Goal: Task Accomplishment & Management: Manage account settings

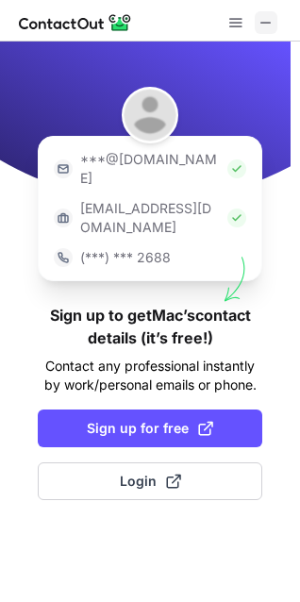
click at [270, 21] on span at bounding box center [266, 22] width 15 height 15
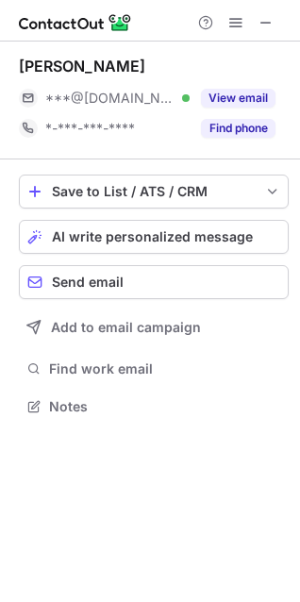
scroll to position [393, 300]
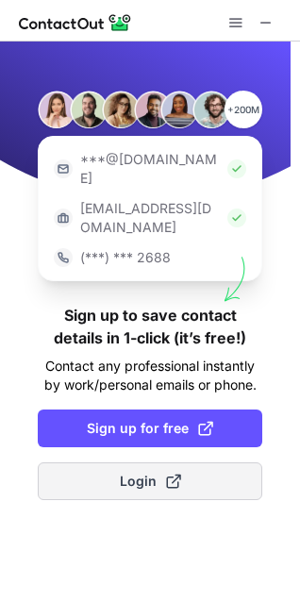
click at [144, 472] on span "Login" at bounding box center [150, 481] width 61 height 19
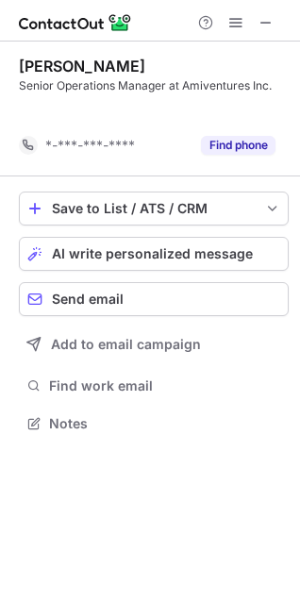
scroll to position [379, 300]
